Goal: Task Accomplishment & Management: Complete application form

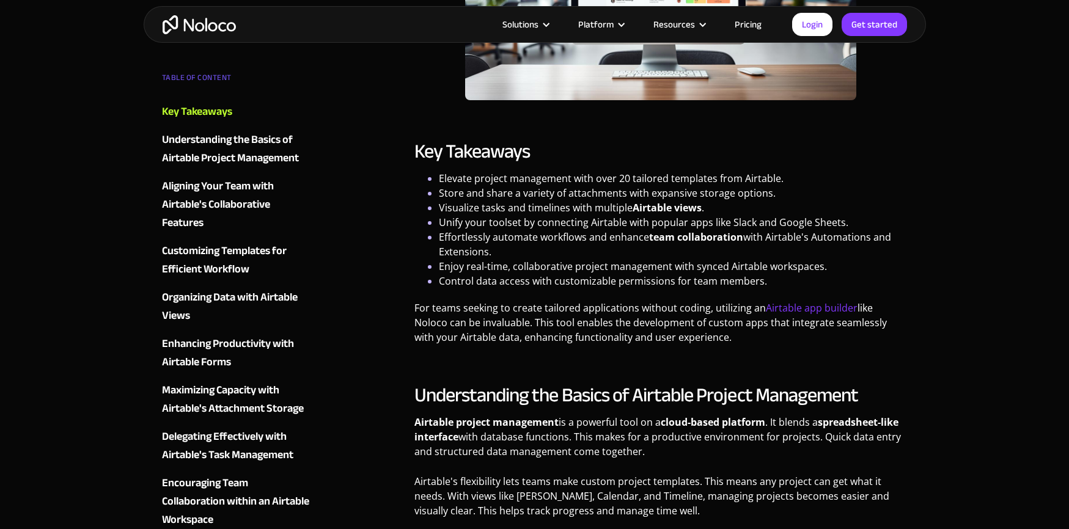
scroll to position [921, 0]
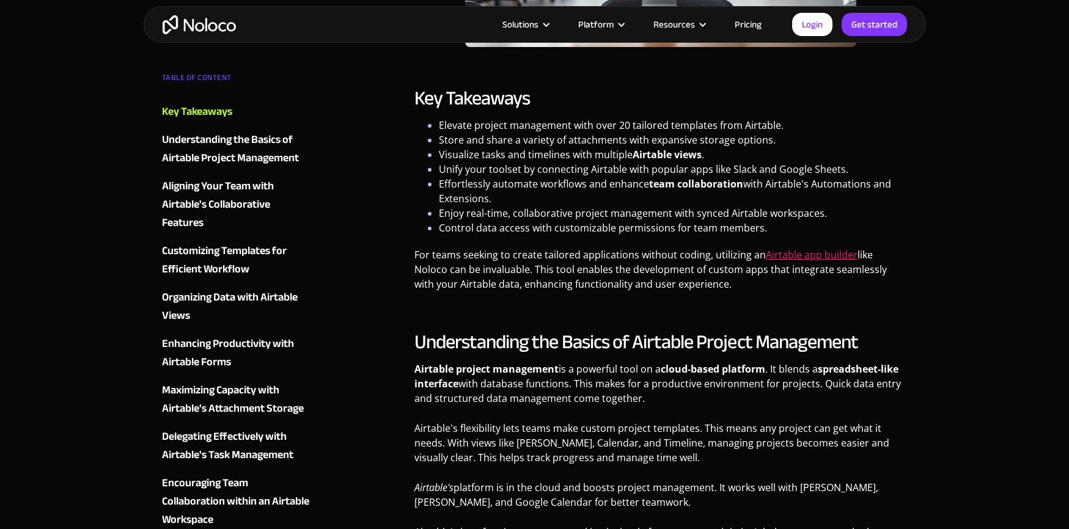
click at [821, 249] on link "Airtable app builder" at bounding box center [812, 254] width 92 height 13
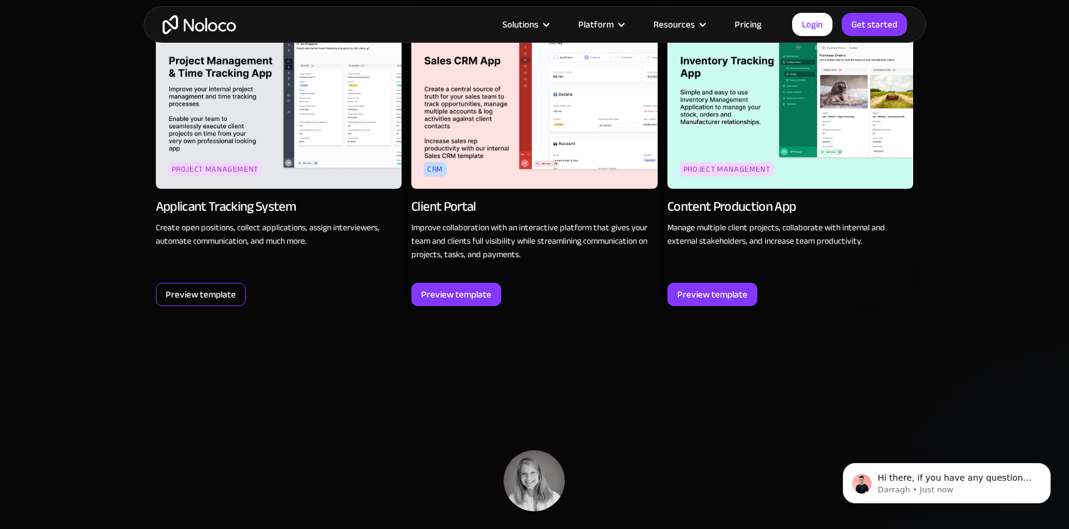
scroll to position [1688, 0]
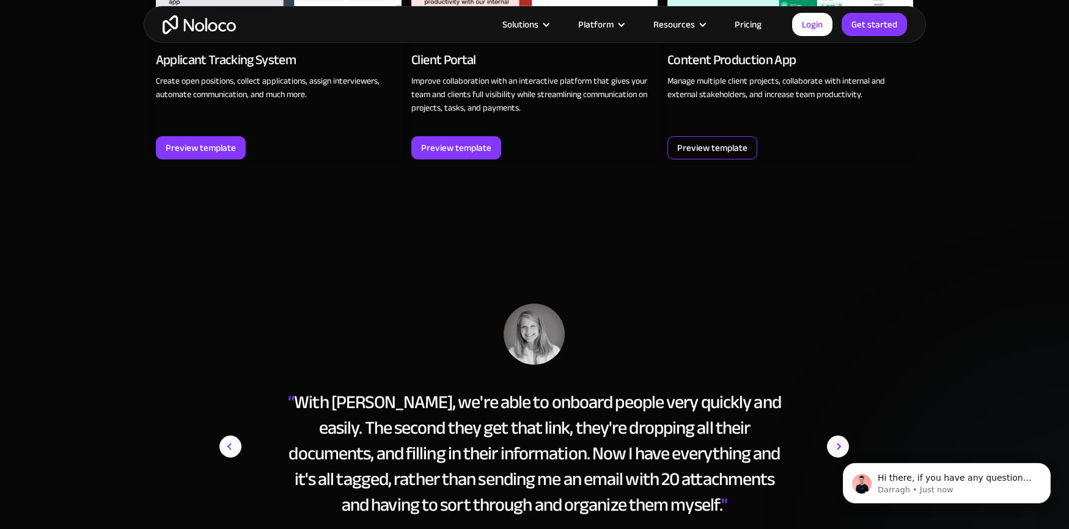
click at [718, 140] on div "Preview template" at bounding box center [712, 148] width 70 height 16
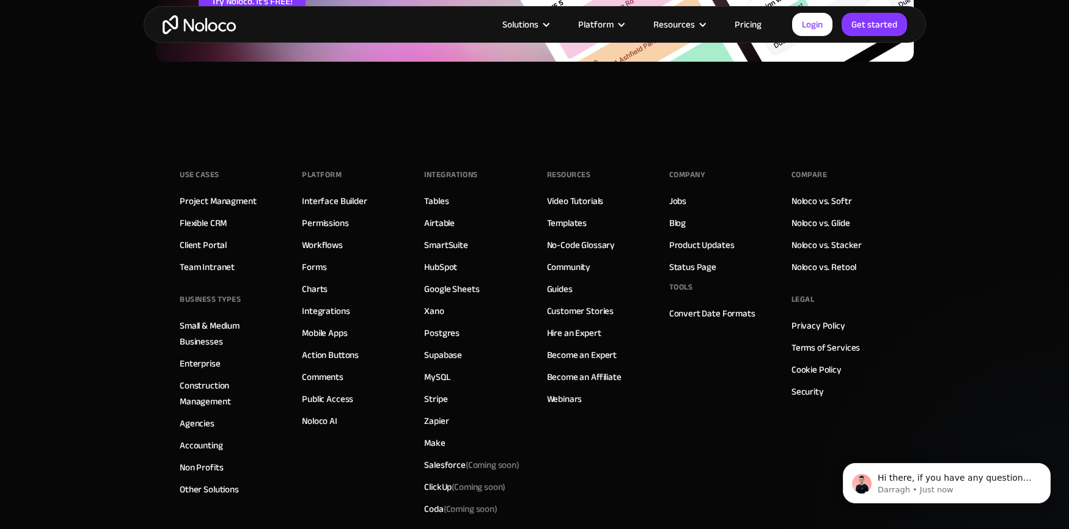
scroll to position [2129, 0]
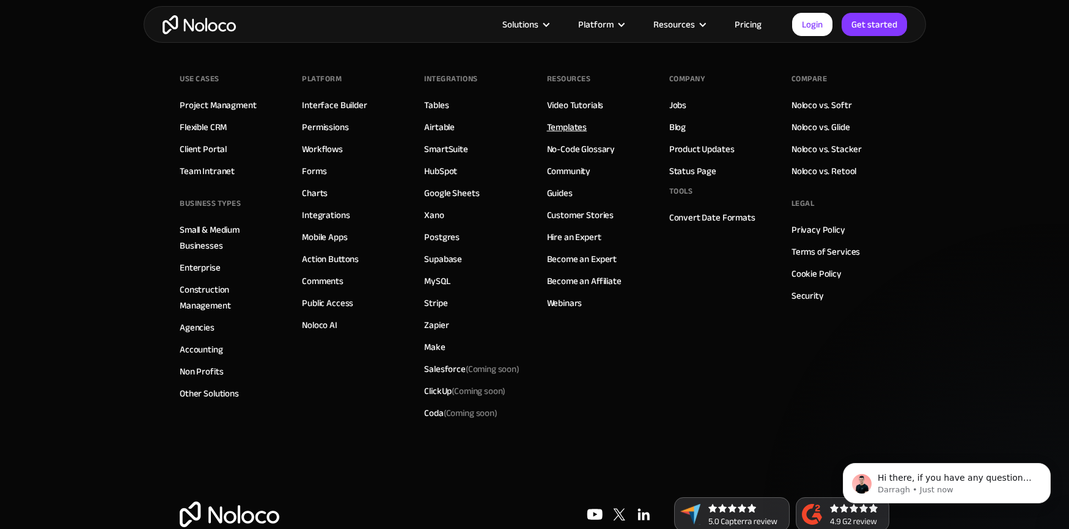
click at [576, 125] on link "Templates" at bounding box center [567, 127] width 40 height 16
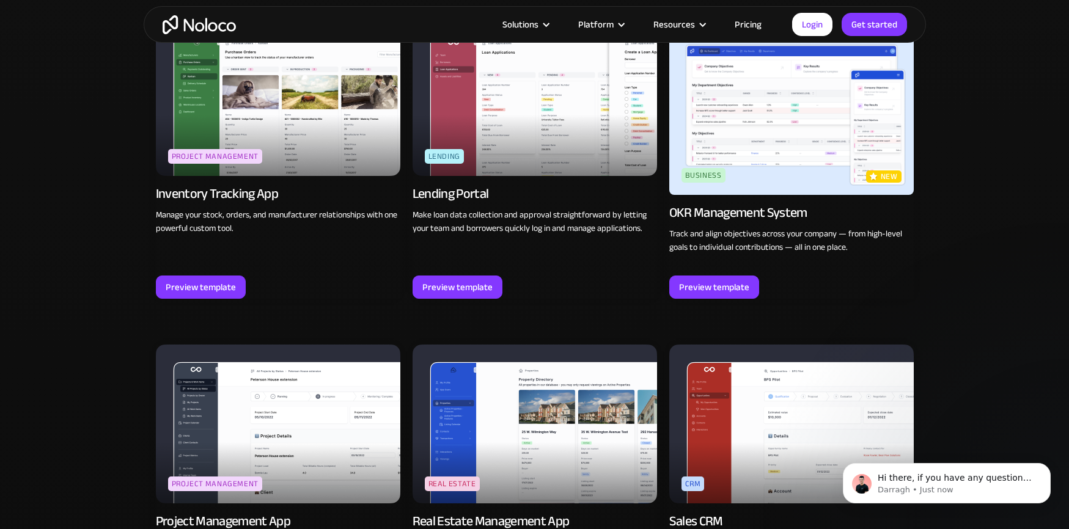
scroll to position [1874, 0]
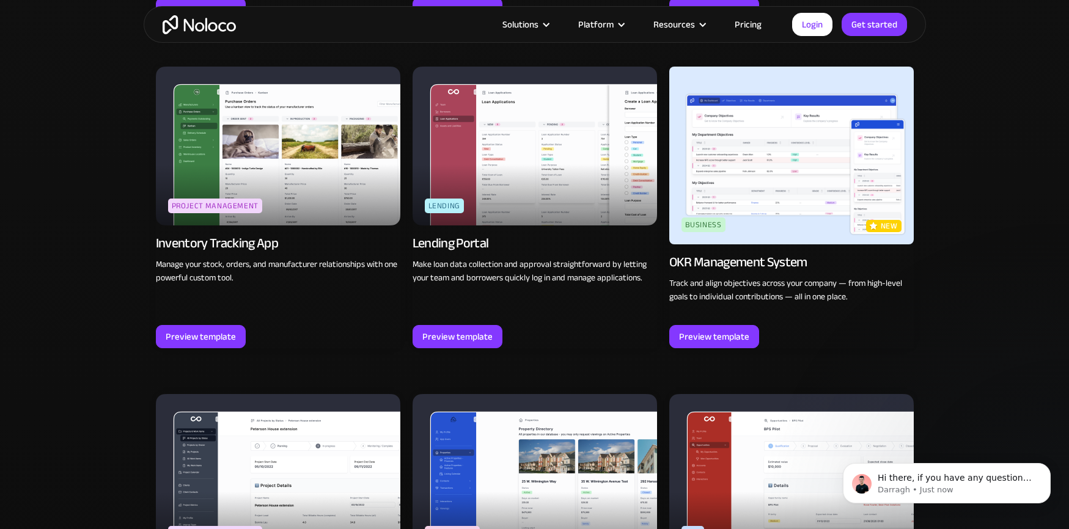
click at [264, 183] on img at bounding box center [278, 146] width 244 height 159
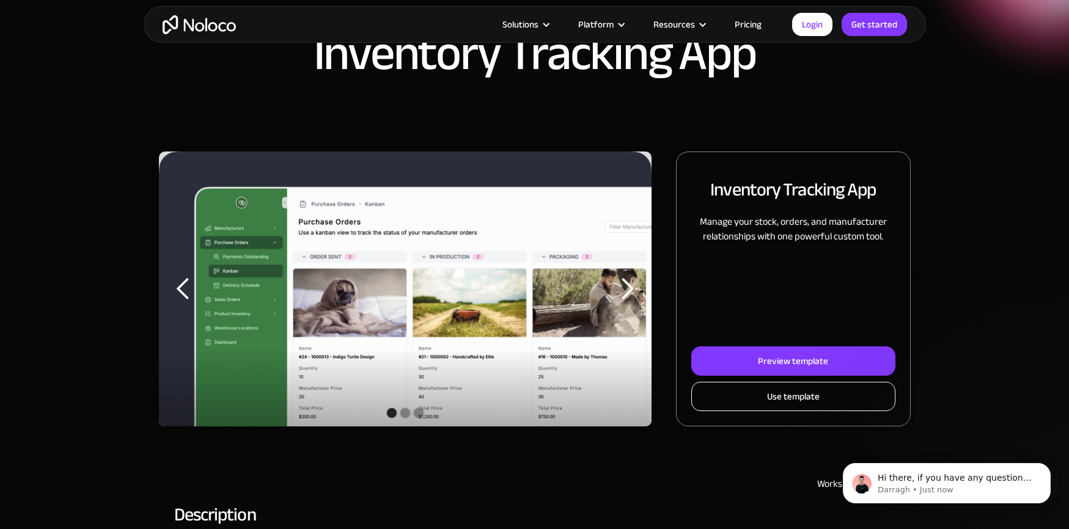
scroll to position [67, 0]
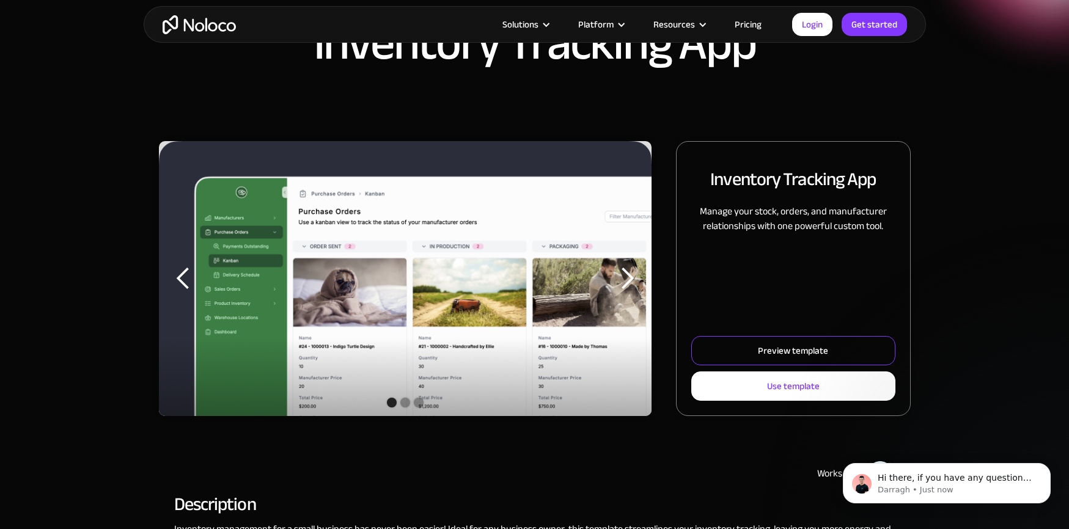
click at [756, 350] on link "Preview template" at bounding box center [792, 350] width 203 height 29
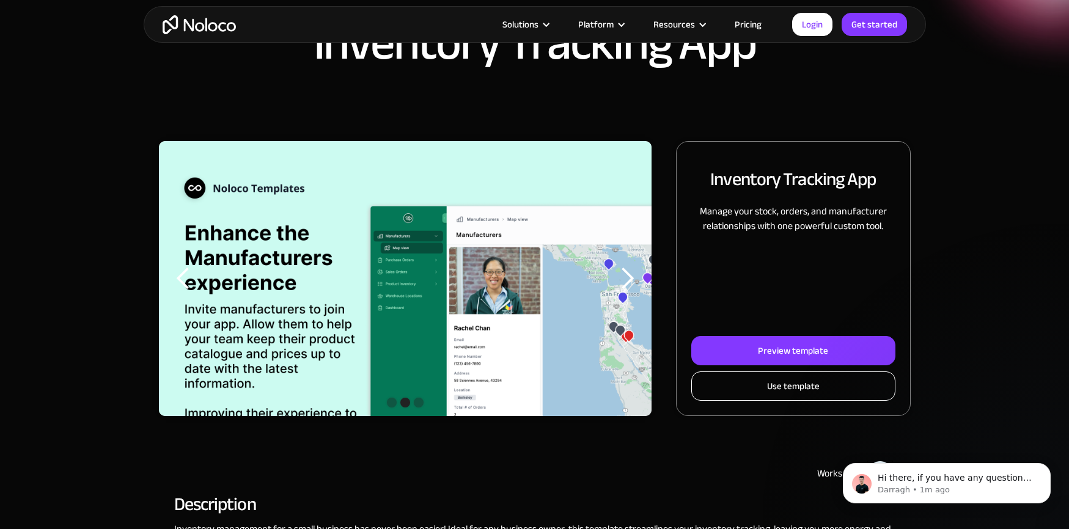
click at [795, 390] on div "Use template" at bounding box center [793, 386] width 53 height 16
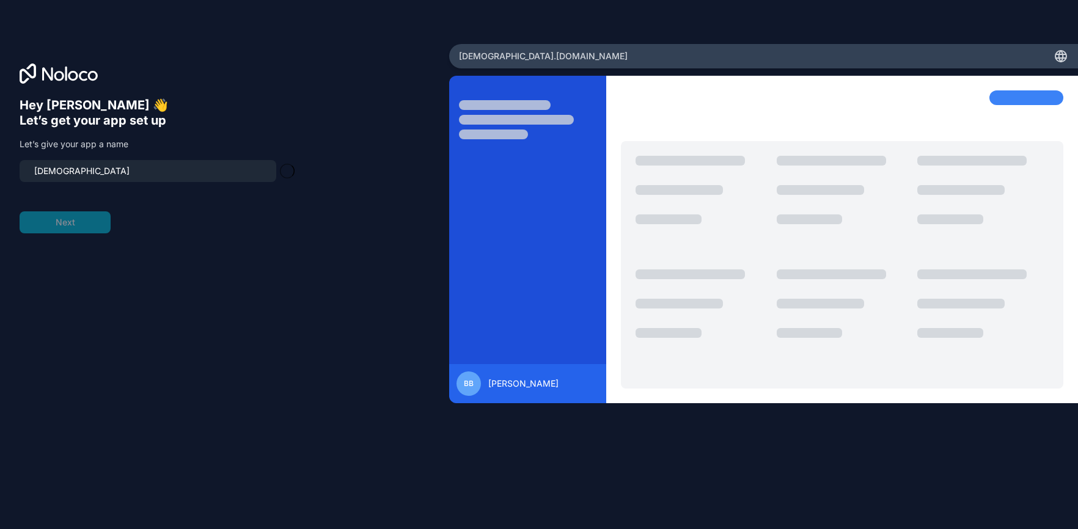
type input "ateyo-app"
click at [65, 221] on button "Next" at bounding box center [65, 222] width 91 height 22
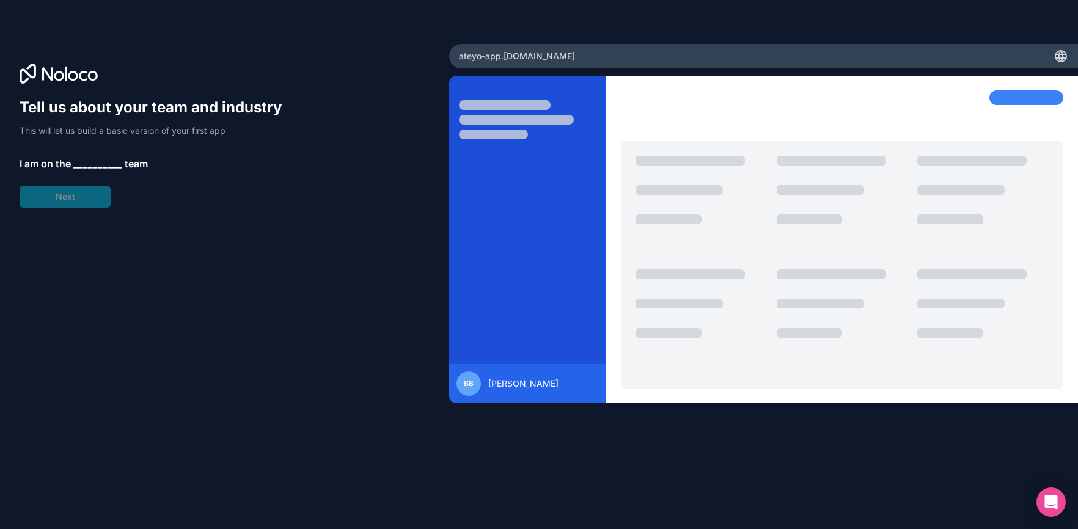
click at [84, 159] on span "__________" at bounding box center [97, 163] width 49 height 15
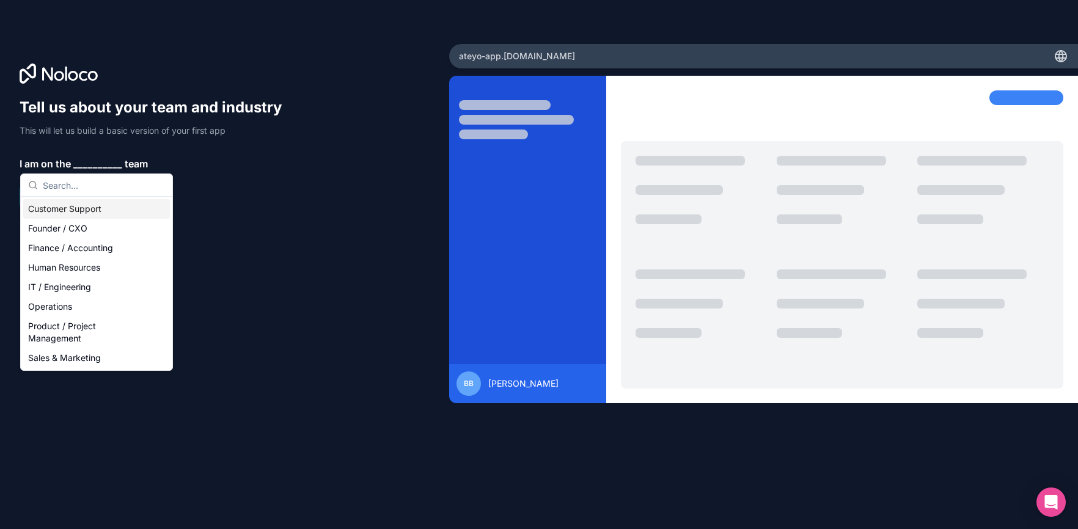
click at [88, 210] on div "Customer Support" at bounding box center [96, 209] width 147 height 20
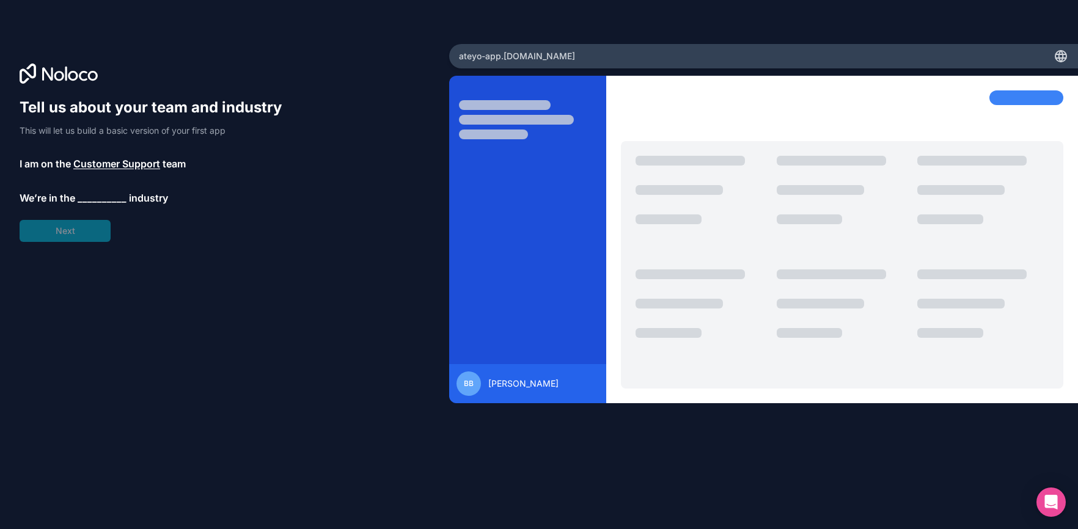
click at [99, 166] on span "Customer Support" at bounding box center [116, 163] width 87 height 15
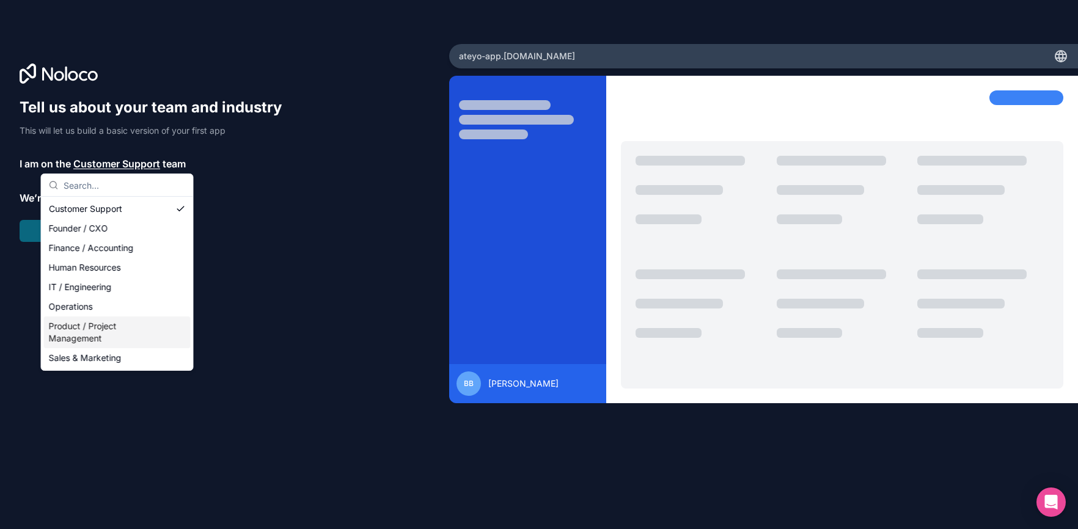
click at [116, 344] on div "Product / Project Management" at bounding box center [117, 332] width 147 height 32
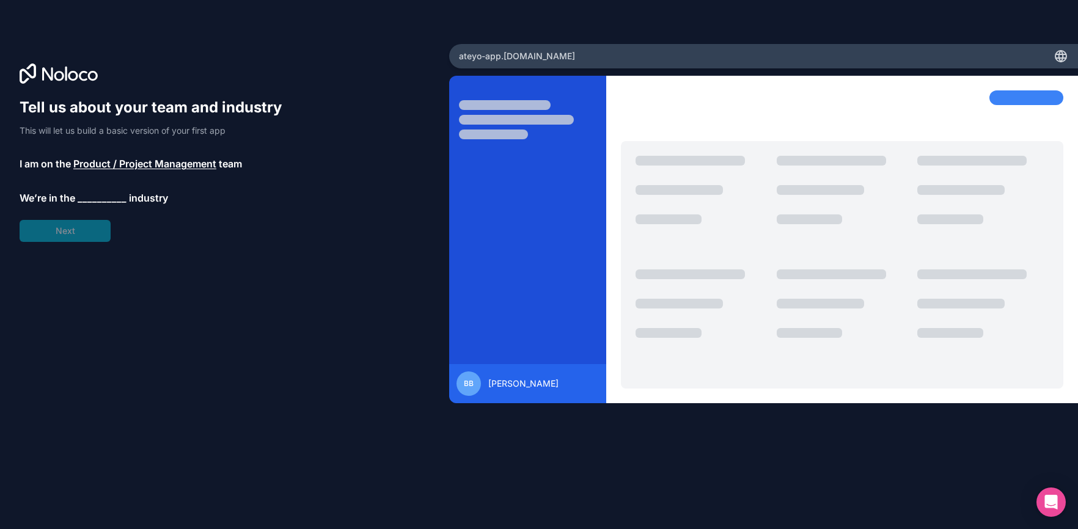
click at [90, 197] on span "__________" at bounding box center [102, 198] width 49 height 15
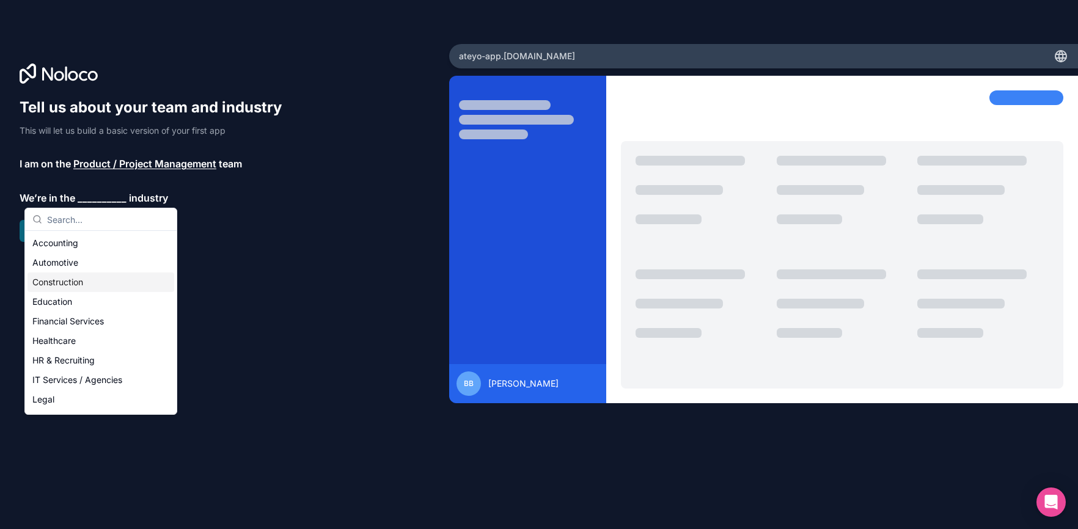
click at [90, 283] on div "Construction" at bounding box center [100, 282] width 147 height 20
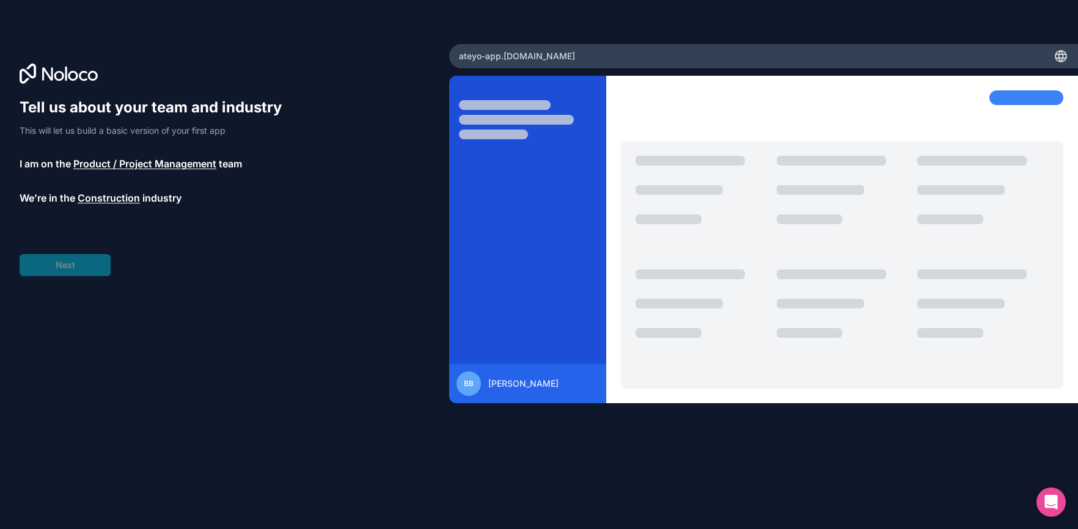
click at [75, 258] on div "Tell us about your team and industry This will let us build a basic version of …" at bounding box center [157, 187] width 274 height 178
click at [86, 232] on span "__________" at bounding box center [91, 232] width 49 height 15
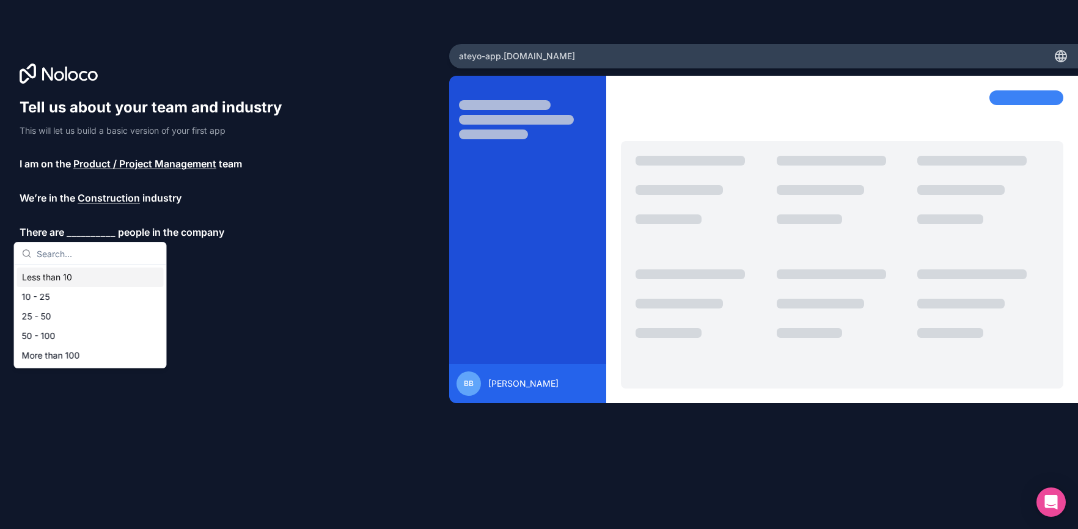
click at [103, 273] on div "Less than 10" at bounding box center [90, 278] width 147 height 20
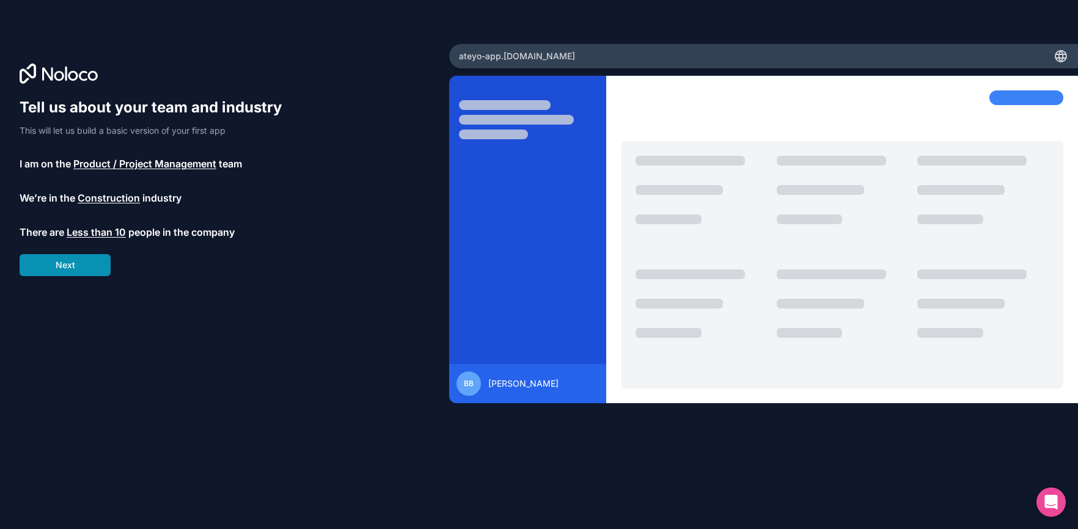
click at [68, 254] on button "Next" at bounding box center [65, 265] width 91 height 22
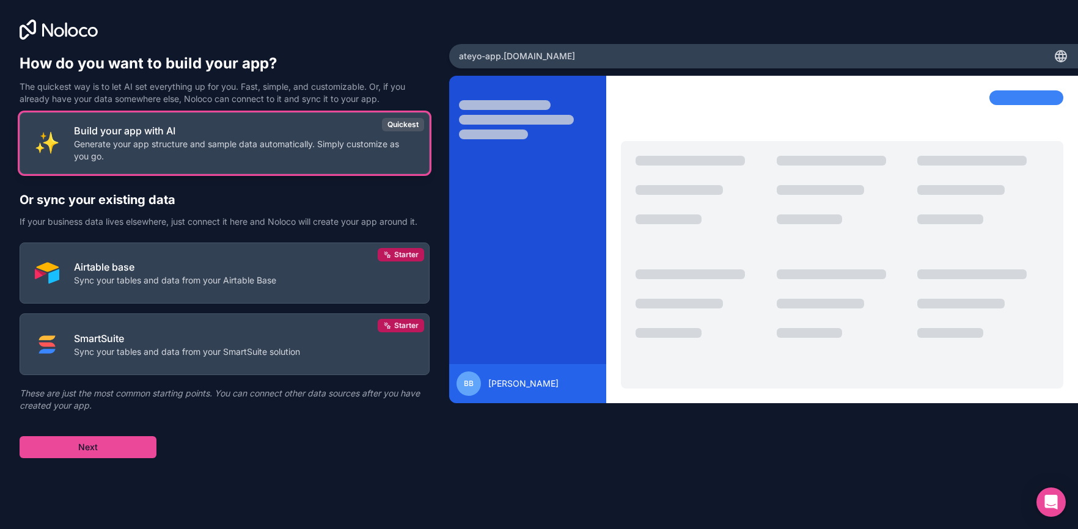
click at [207, 136] on p "Build your app with AI" at bounding box center [244, 130] width 340 height 15
click at [200, 164] on button "Build your app with AI Generate your app structure and sample data automaticall…" at bounding box center [225, 143] width 410 height 62
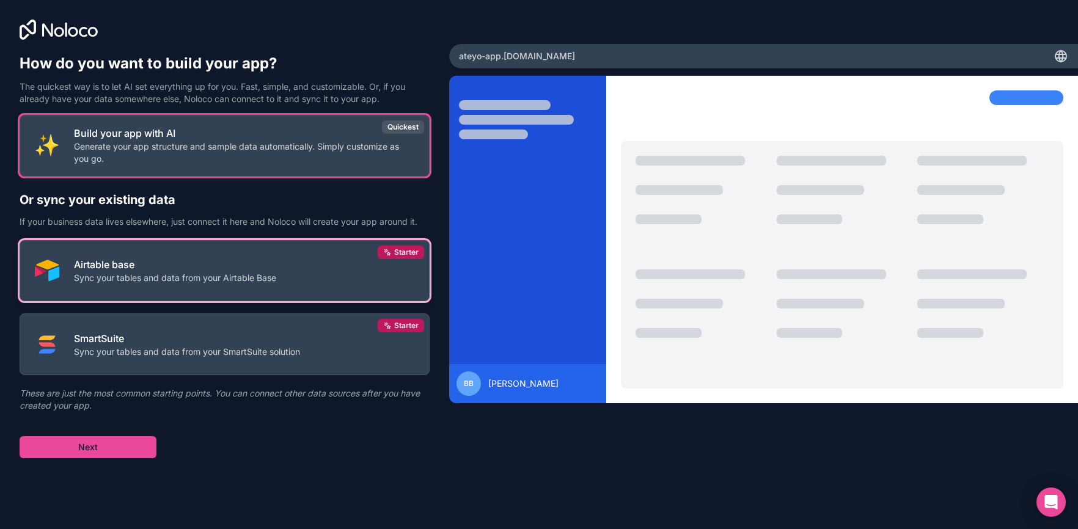
click at [181, 268] on p "Airtable base" at bounding box center [175, 264] width 202 height 15
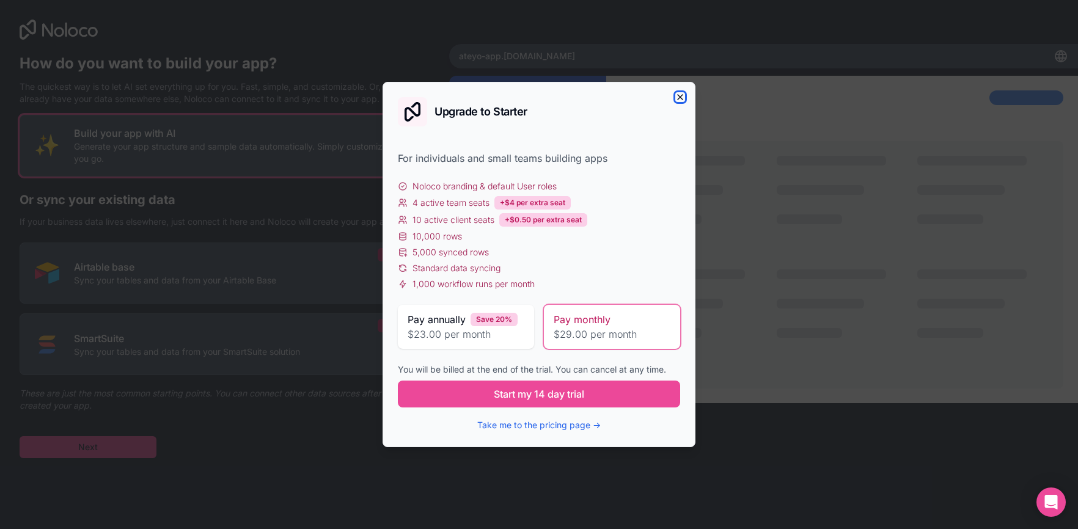
click at [680, 96] on icon "button" at bounding box center [680, 97] width 5 height 5
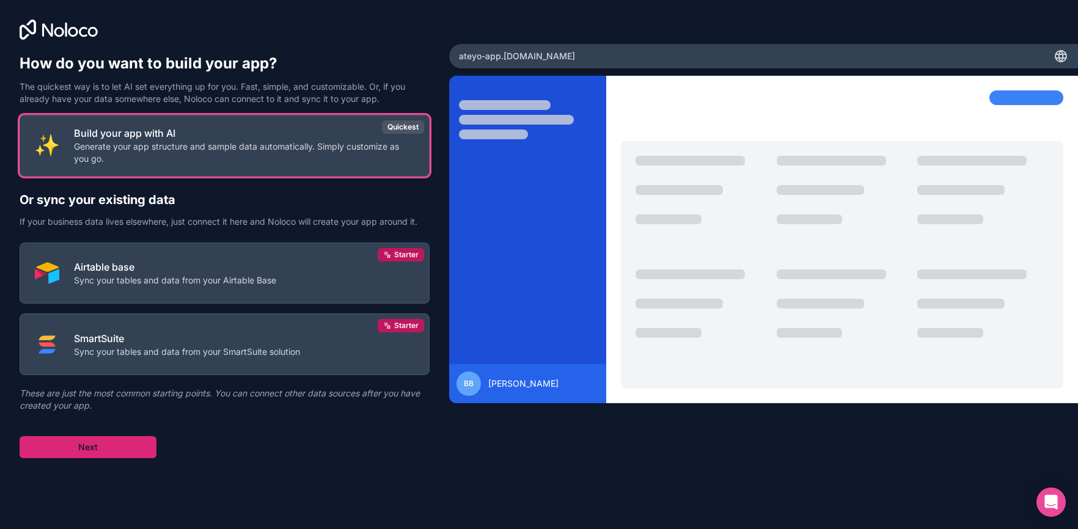
click at [101, 447] on button "Next" at bounding box center [88, 447] width 137 height 22
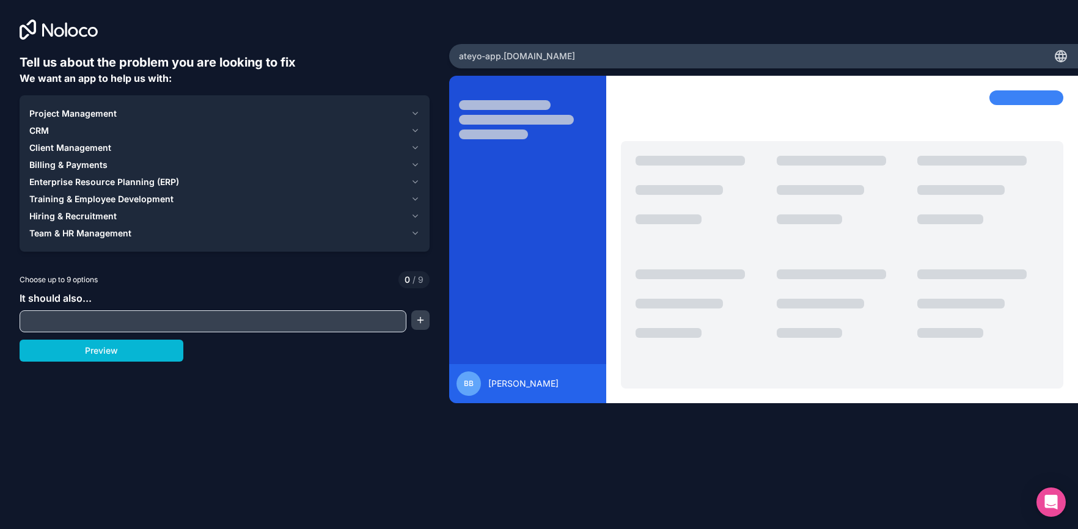
click at [413, 114] on icon "button" at bounding box center [415, 114] width 9 height 10
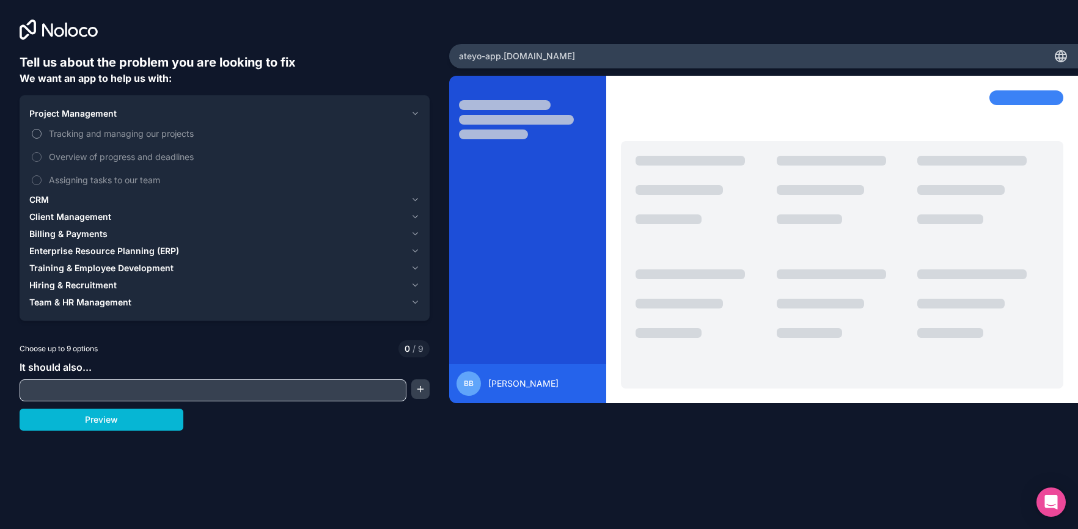
click at [125, 131] on span "Tracking and managing our projects" at bounding box center [233, 133] width 368 height 13
click at [42, 131] on button "Tracking and managing our projects" at bounding box center [37, 134] width 10 height 10
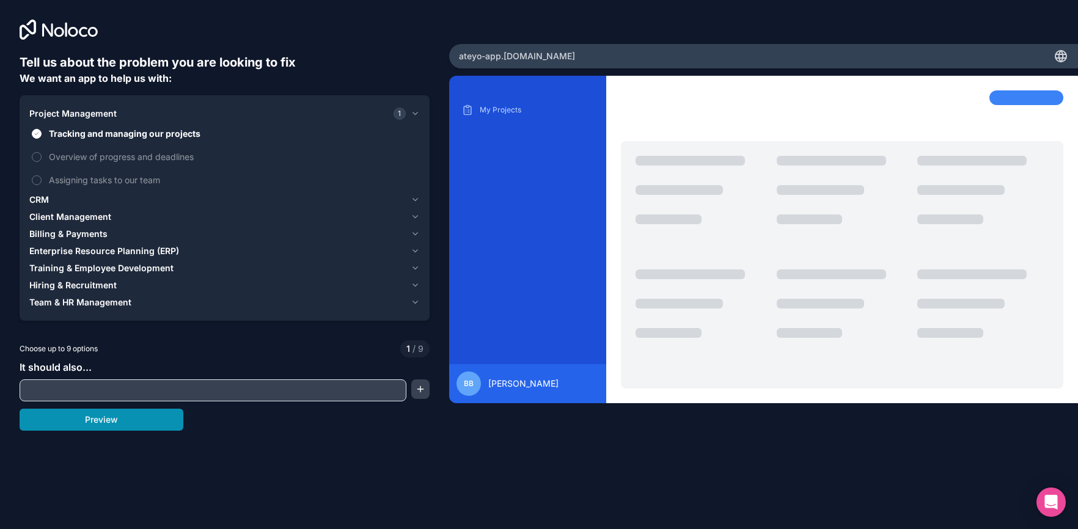
click at [126, 424] on button "Preview" at bounding box center [102, 420] width 164 height 22
click at [73, 246] on span "Enterprise Resource Planning (ERP)" at bounding box center [104, 251] width 150 height 12
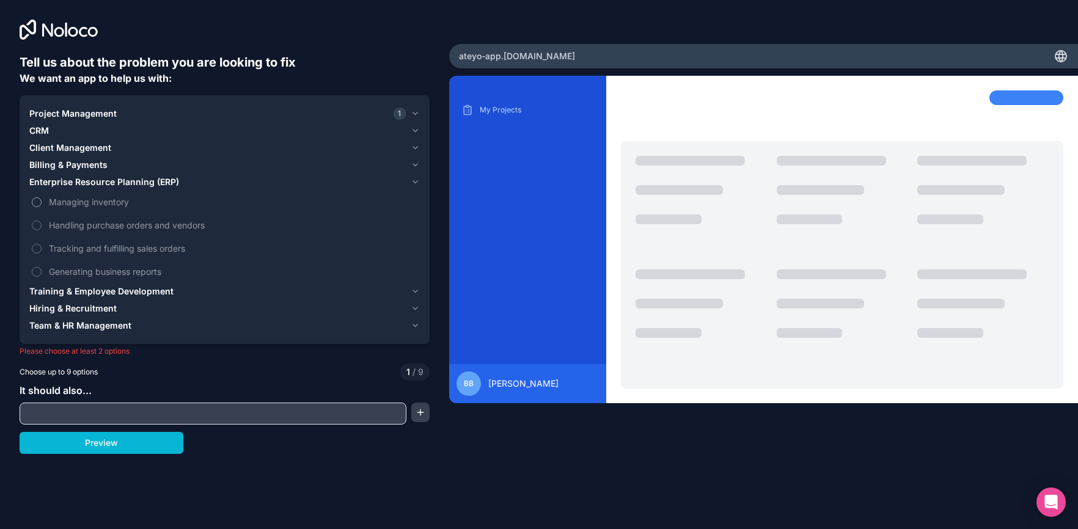
click at [82, 200] on span "Managing inventory" at bounding box center [233, 202] width 368 height 13
click at [42, 200] on button "Managing inventory" at bounding box center [37, 202] width 10 height 10
click at [128, 223] on span "Handling purchase orders and vendors" at bounding box center [233, 225] width 368 height 13
click at [42, 223] on button "Handling purchase orders and vendors" at bounding box center [37, 226] width 10 height 10
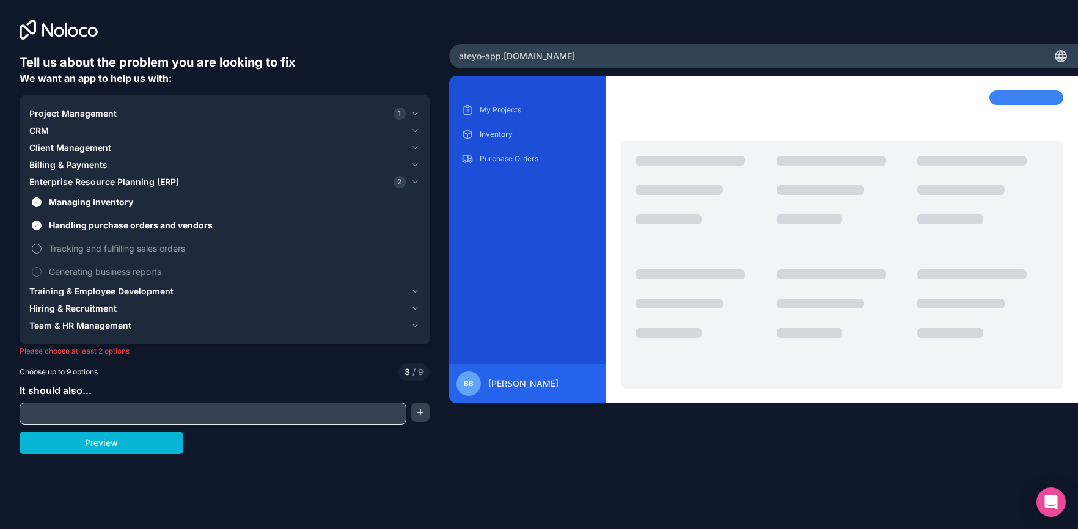
click at [144, 247] on span "Tracking and fulfilling sales orders" at bounding box center [233, 248] width 368 height 13
click at [42, 247] on button "Tracking and fulfilling sales orders" at bounding box center [37, 249] width 10 height 10
click at [145, 269] on span "Generating business reports" at bounding box center [233, 271] width 368 height 13
click at [42, 269] on button "Generating business reports" at bounding box center [37, 272] width 10 height 10
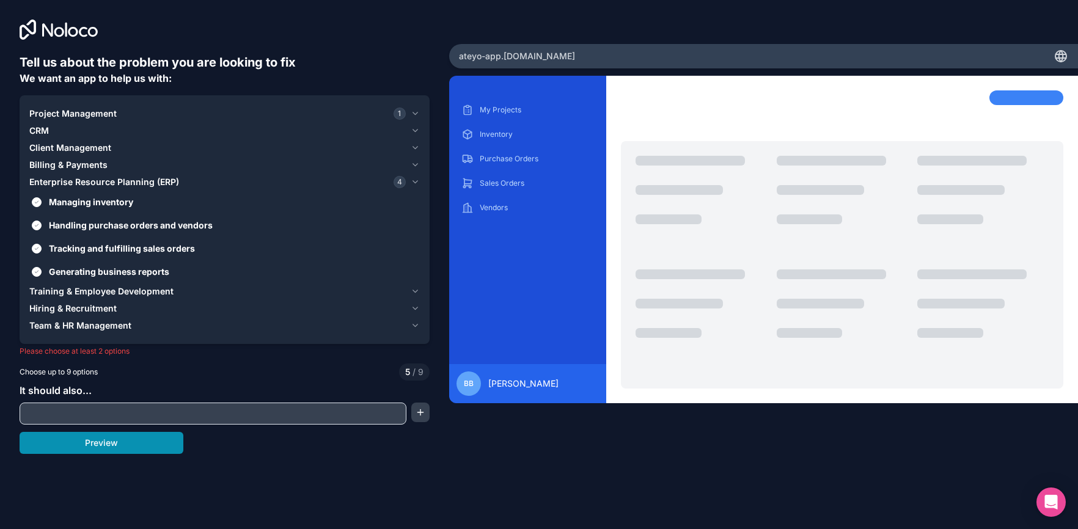
click at [132, 446] on button "Preview" at bounding box center [102, 443] width 164 height 22
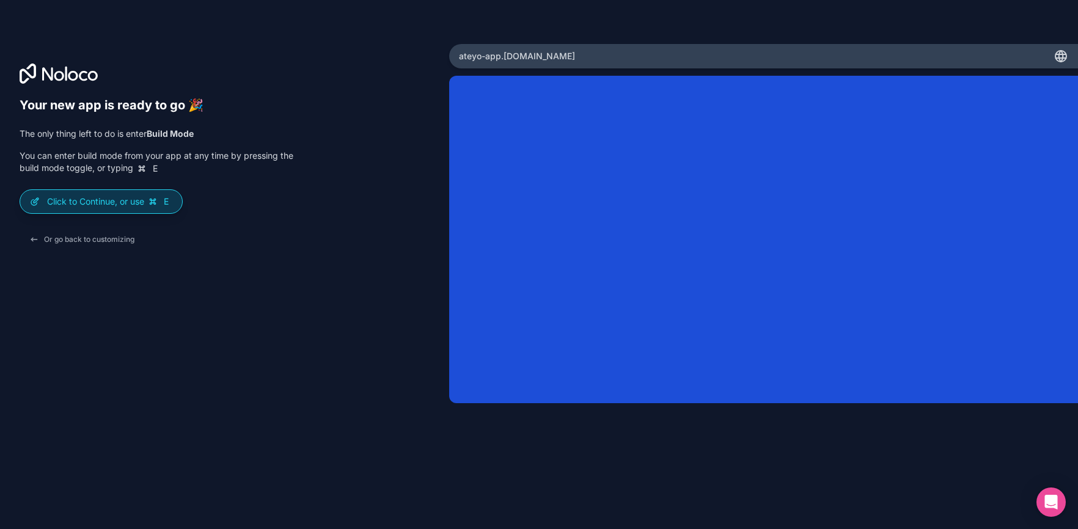
click at [102, 210] on div "Click to Continue, or use E" at bounding box center [101, 201] width 162 height 23
